Goal: Information Seeking & Learning: Understand process/instructions

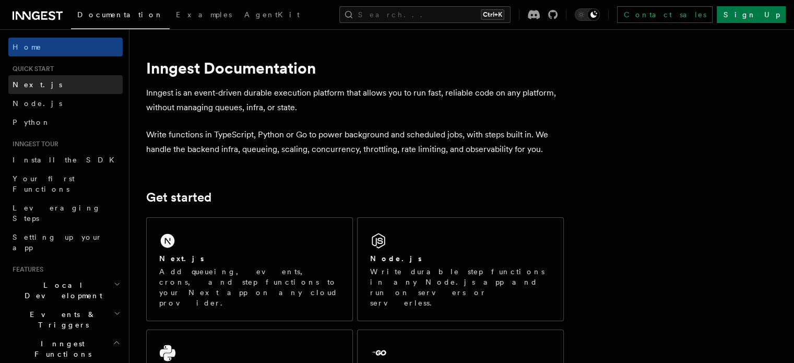
drag, startPoint x: 0, startPoint y: 0, endPoint x: 31, endPoint y: 89, distance: 94.6
click at [31, 89] on span "Next.js" at bounding box center [38, 84] width 50 height 10
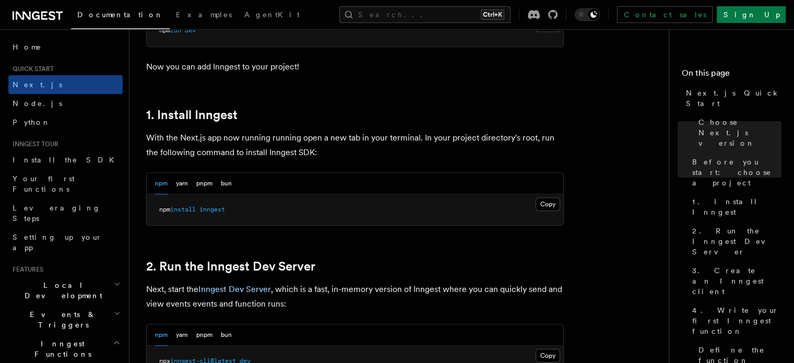
scroll to position [522, 0]
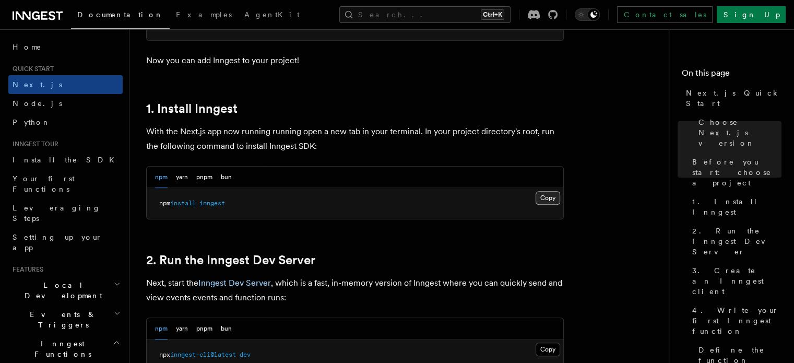
click at [553, 194] on button "Copy Copied" at bounding box center [548, 198] width 25 height 14
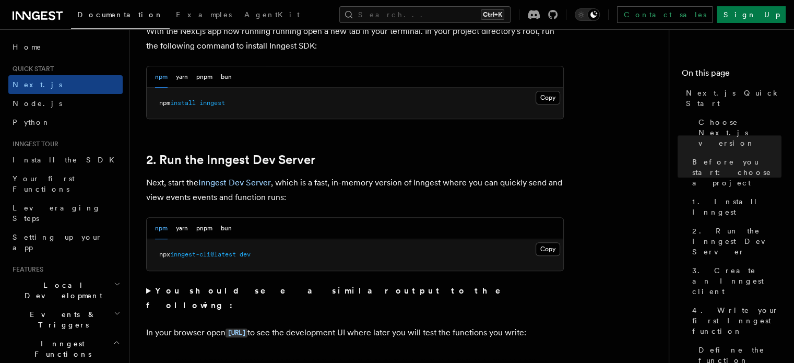
scroll to position [626, 0]
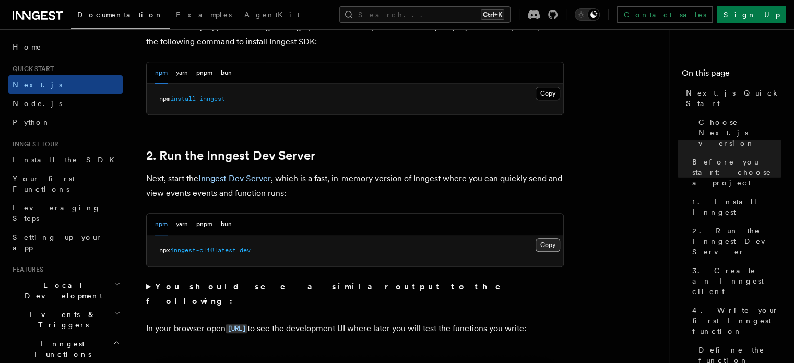
click at [544, 244] on button "Copy Copied" at bounding box center [548, 245] width 25 height 14
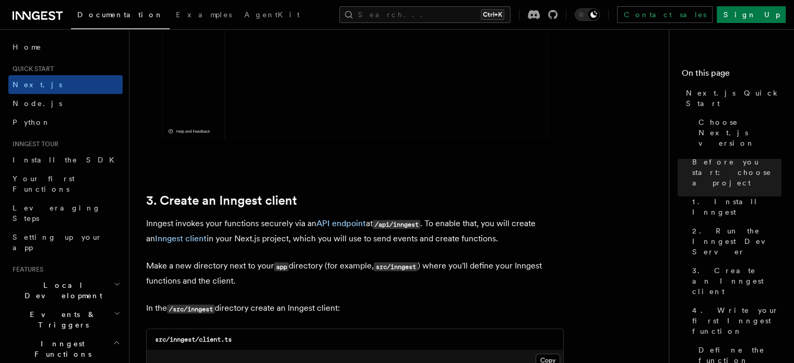
scroll to position [1148, 0]
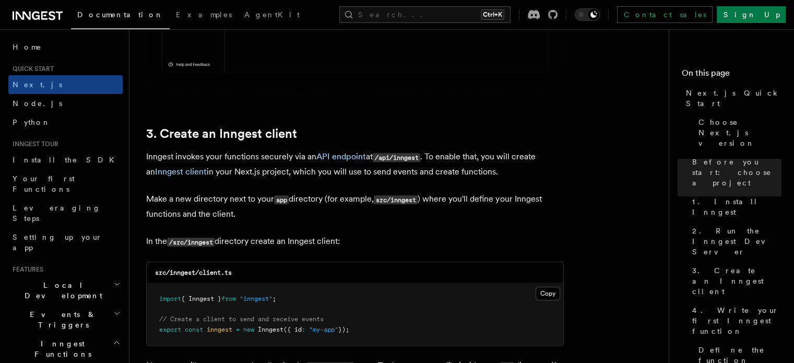
click at [219, 242] on p "In the /src/inngest directory create an Inngest client:" at bounding box center [355, 241] width 418 height 15
drag, startPoint x: 215, startPoint y: 240, endPoint x: 191, endPoint y: 247, distance: 25.1
click at [191, 247] on p "In the /src/inngest directory create an Inngest client:" at bounding box center [355, 241] width 418 height 15
copy code "inngest"
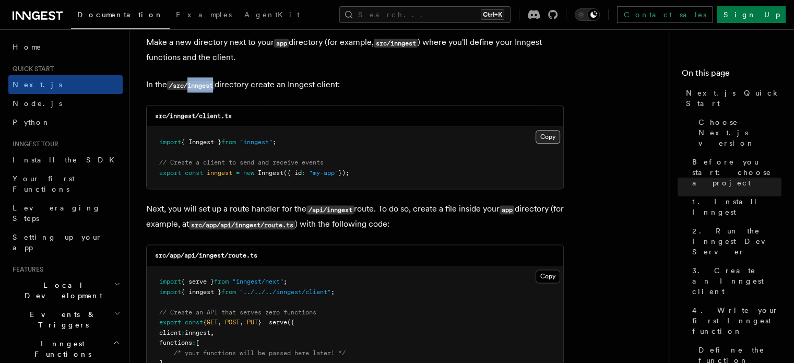
drag, startPoint x: 554, startPoint y: 138, endPoint x: 549, endPoint y: 141, distance: 6.4
click at [554, 138] on button "Copy Copied" at bounding box center [548, 137] width 25 height 14
drag, startPoint x: 215, startPoint y: 85, endPoint x: 191, endPoint y: 88, distance: 24.7
click at [191, 88] on code "/src/inngest" at bounding box center [191, 85] width 48 height 9
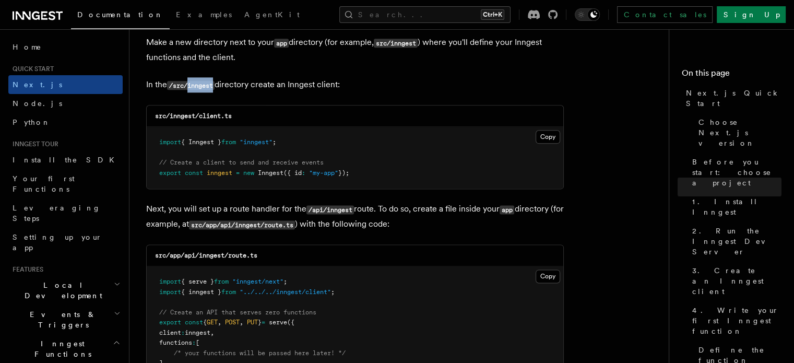
copy code "inngest"
click at [386, 147] on pre "import { Inngest } from "inngest" ; // Create a client to send and receive even…" at bounding box center [355, 158] width 417 height 62
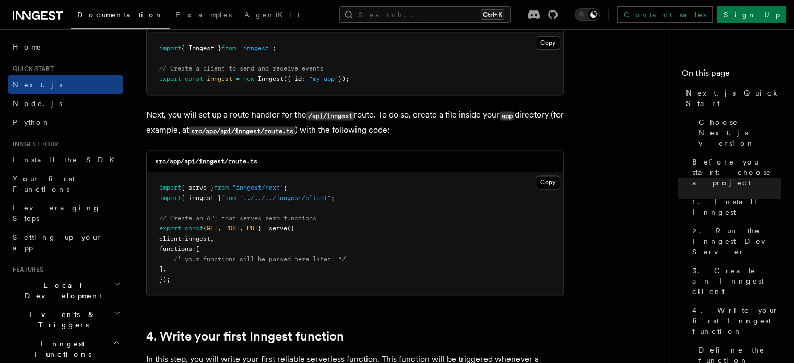
scroll to position [1462, 0]
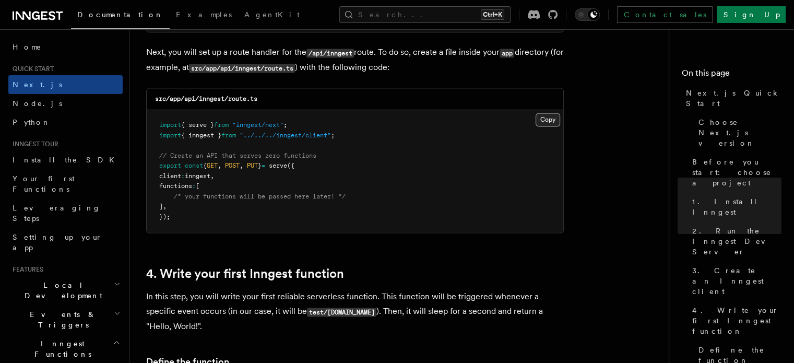
click at [550, 119] on button "Copy Copied" at bounding box center [548, 120] width 25 height 14
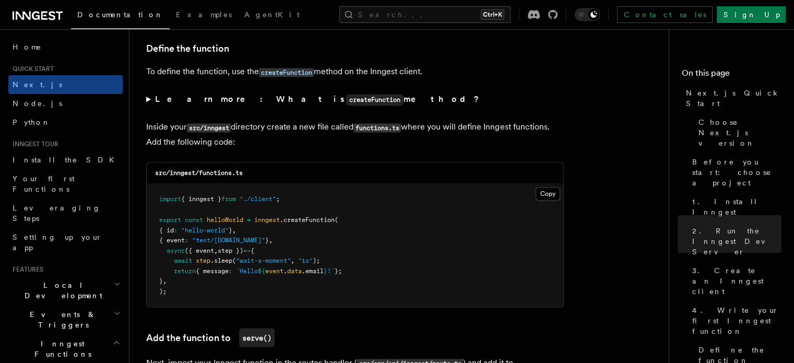
scroll to position [1827, 0]
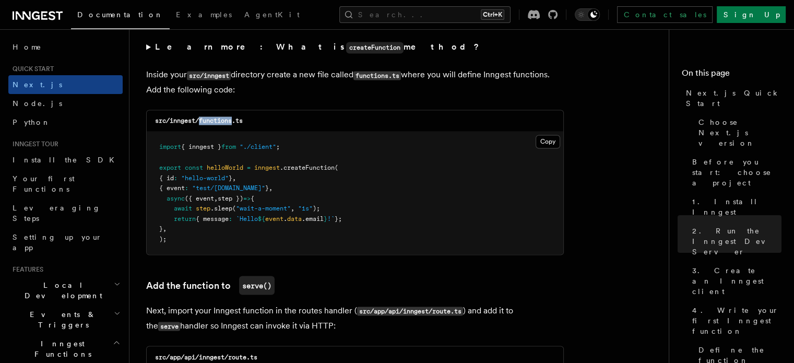
drag, startPoint x: 232, startPoint y: 121, endPoint x: 199, endPoint y: 126, distance: 33.2
click at [199, 124] on code "src/inngest/functions.ts" at bounding box center [199, 120] width 88 height 7
copy code "functions"
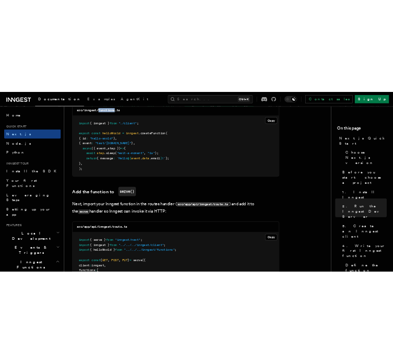
scroll to position [1879, 0]
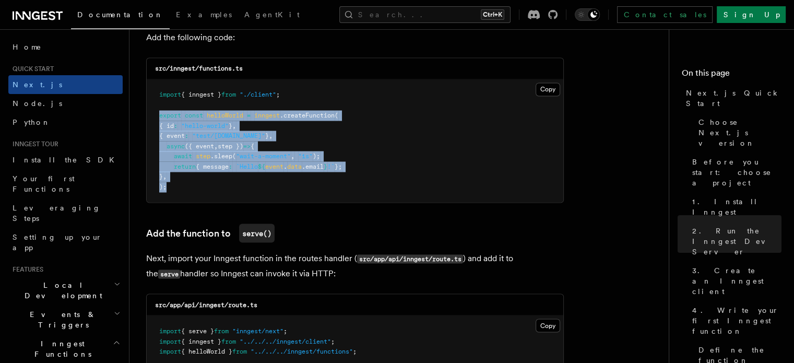
drag, startPoint x: 159, startPoint y: 116, endPoint x: 184, endPoint y: 185, distance: 72.8
click at [184, 185] on pre "import { inngest } from "./client" ; export const helloWorld = inngest .createF…" at bounding box center [355, 140] width 417 height 123
copy code "export const helloWorld = inngest .createFunction ( { id : "hello-world" } , { …"
